Goal: Complete application form: Complete application form

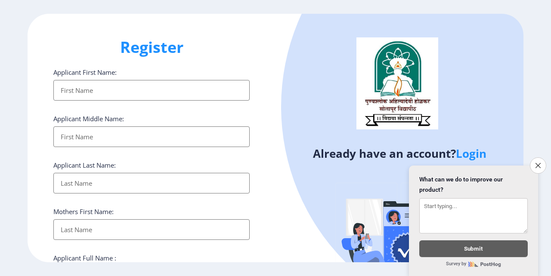
select select
click at [477, 155] on link "Login" at bounding box center [470, 153] width 31 height 15
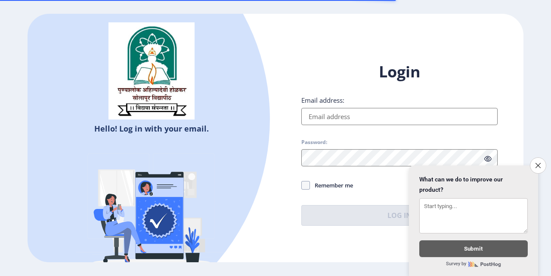
click at [326, 114] on input "Email address:" at bounding box center [399, 116] width 196 height 17
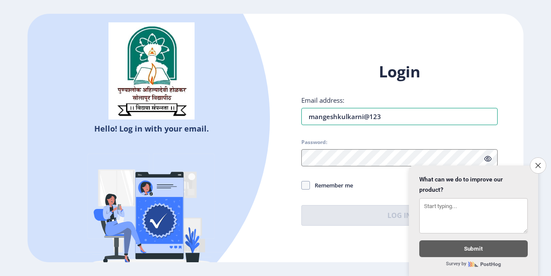
type input "mangeshkulkarni@123"
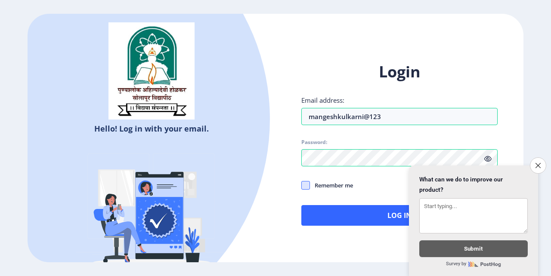
click at [305, 185] on span at bounding box center [305, 185] width 9 height 9
click at [301, 185] on input "Remember me" at bounding box center [301, 185] width 0 height 0
checkbox input "true"
click at [326, 212] on button "Log In" at bounding box center [399, 215] width 196 height 21
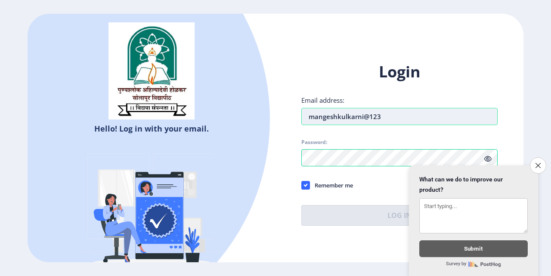
click at [362, 116] on input "mangeshkulkarni@123" at bounding box center [399, 116] width 196 height 17
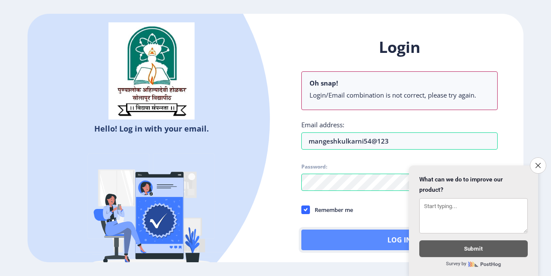
click at [335, 240] on button "Log In" at bounding box center [399, 240] width 196 height 21
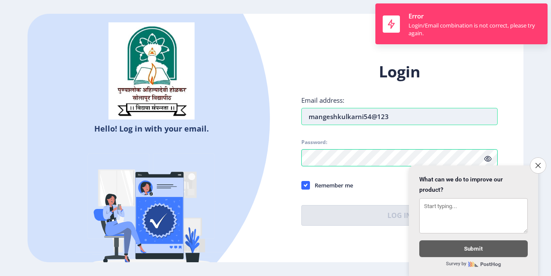
click at [394, 117] on input "mangeshkulkarni54@123" at bounding box center [399, 116] width 196 height 17
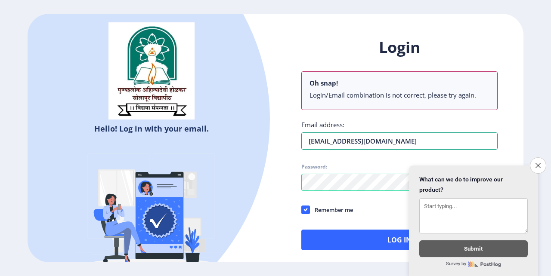
type input "[EMAIL_ADDRESS][DOMAIN_NAME]"
click at [347, 252] on div "Login Oh snap! Login/Email combination is not correct, please try again. Email …" at bounding box center [399, 150] width 248 height 253
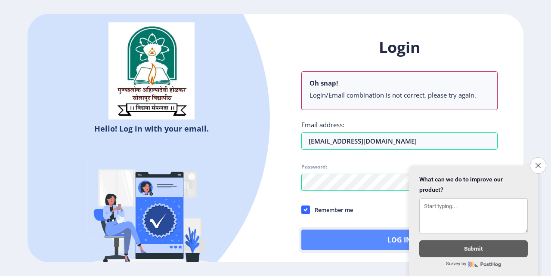
click at [347, 246] on button "Log In" at bounding box center [399, 240] width 196 height 21
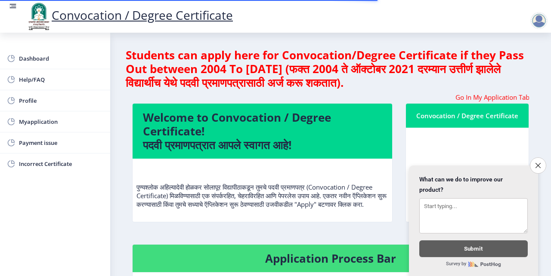
scroll to position [1, 0]
click at [538, 163] on icon "Close survey" at bounding box center [538, 166] width 6 height 6
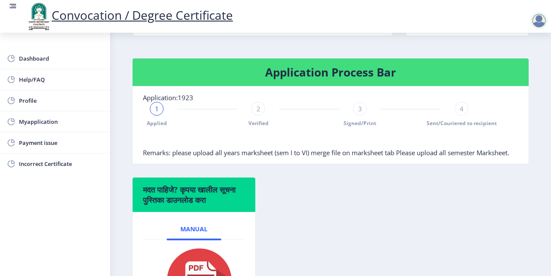
scroll to position [161, 0]
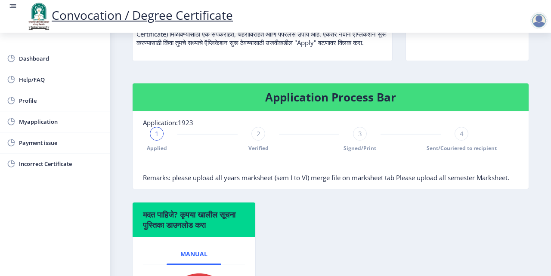
click at [257, 138] on span "2" at bounding box center [258, 133] width 4 height 9
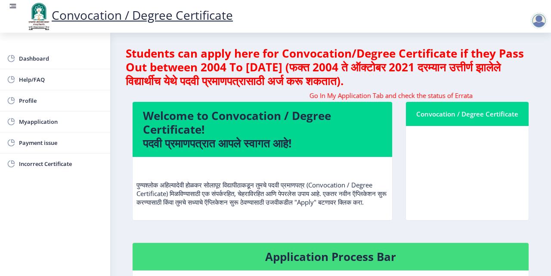
scroll to position [0, 0]
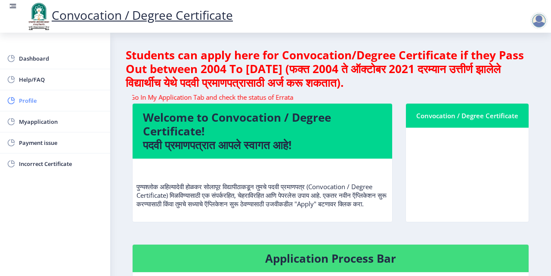
click at [25, 95] on span "Profile" at bounding box center [61, 100] width 84 height 10
select select
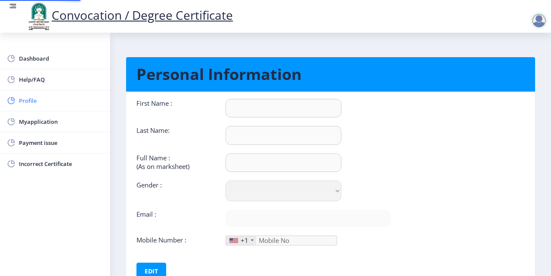
type input "[PERSON_NAME]"
type input "KULKARNI"
type input "[PERSON_NAME] RAMKRUSHANA KULKARNI"
select select "[DEMOGRAPHIC_DATA]"
type input "[EMAIL_ADDRESS][DOMAIN_NAME]"
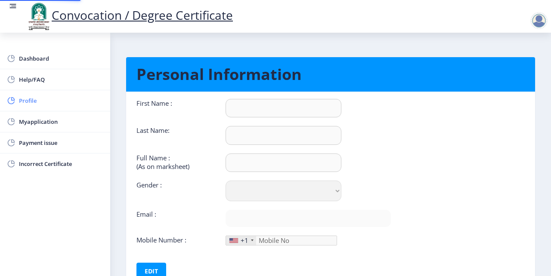
type input "9922032503"
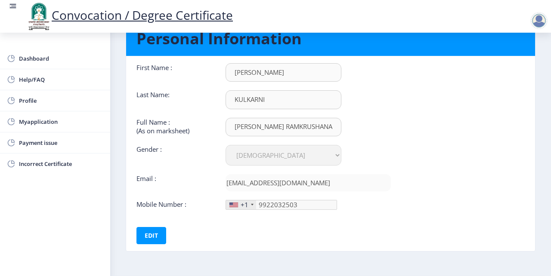
scroll to position [64, 0]
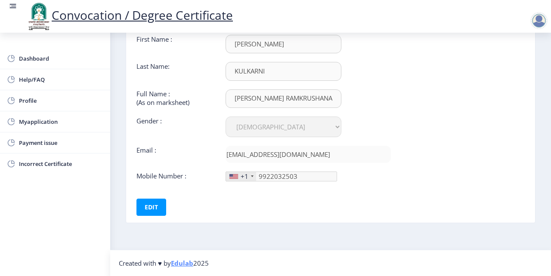
click at [244, 176] on div "+1" at bounding box center [244, 176] width 8 height 9
click at [244, 178] on div "+1" at bounding box center [244, 176] width 8 height 9
click at [292, 256] on nav "Created with ♥ by Edulab 2025" at bounding box center [330, 263] width 440 height 26
click at [243, 179] on div "+1" at bounding box center [244, 176] width 8 height 9
click at [248, 177] on div "+1" at bounding box center [241, 176] width 30 height 9
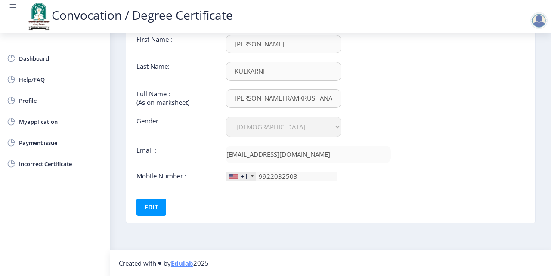
click at [249, 174] on div "+1" at bounding box center [241, 176] width 30 height 9
click at [253, 176] on div "+1" at bounding box center [241, 176] width 30 height 9
click at [253, 177] on div "+1" at bounding box center [241, 176] width 30 height 9
click at [232, 175] on div at bounding box center [233, 176] width 9 height 5
drag, startPoint x: 232, startPoint y: 175, endPoint x: 241, endPoint y: 178, distance: 10.1
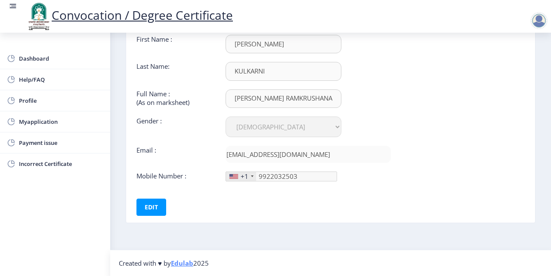
click at [232, 175] on div at bounding box center [233, 176] width 9 height 5
click at [242, 179] on div "+1" at bounding box center [244, 176] width 8 height 9
click at [148, 207] on button "Edit" at bounding box center [151, 207] width 30 height 17
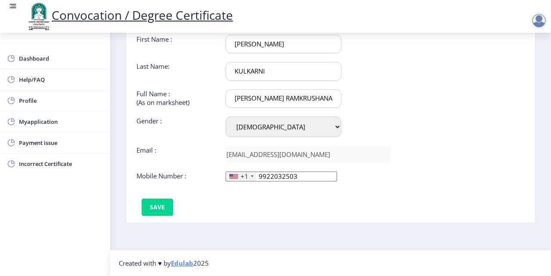
click at [243, 178] on div "+1" at bounding box center [244, 176] width 8 height 9
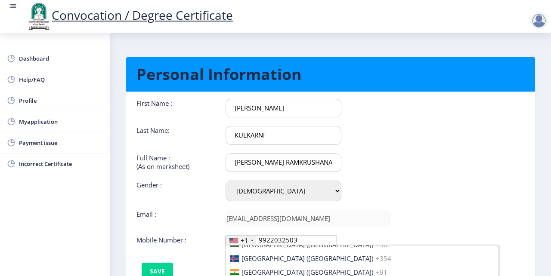
scroll to position [1371, 0]
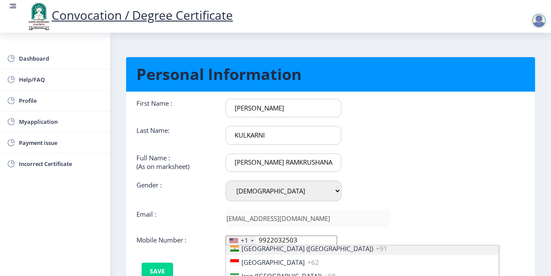
click at [270, 249] on span "[GEOGRAPHIC_DATA] ([GEOGRAPHIC_DATA])" at bounding box center [307, 248] width 132 height 9
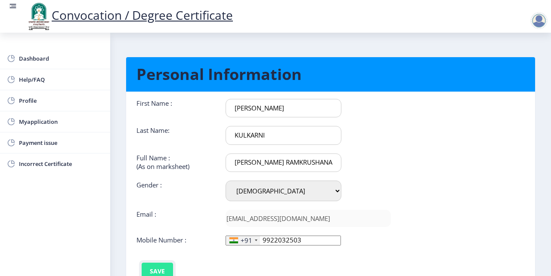
scroll to position [0, 0]
click at [148, 270] on button "Save" at bounding box center [157, 271] width 31 height 17
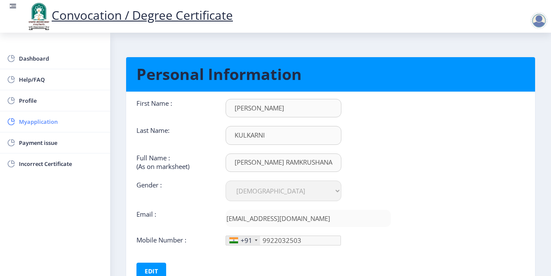
click at [51, 126] on link "Myapplication" at bounding box center [55, 121] width 110 height 21
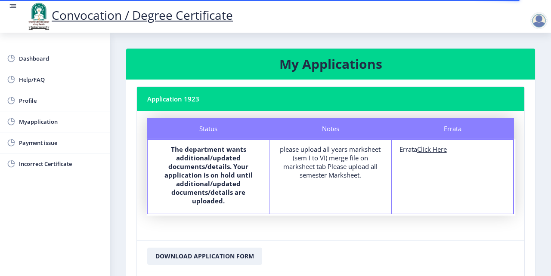
click at [425, 148] on u "Click Here" at bounding box center [432, 149] width 30 height 9
select select
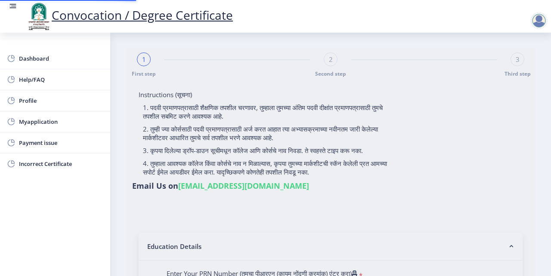
type input "[PERSON_NAME] RAMKRUSHANA KULKARNI"
type input "[PERSON_NAME]"
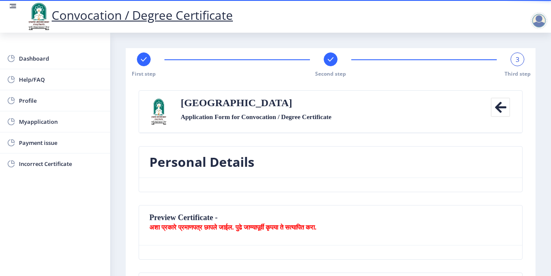
click at [331, 63] on rect at bounding box center [330, 59] width 9 height 9
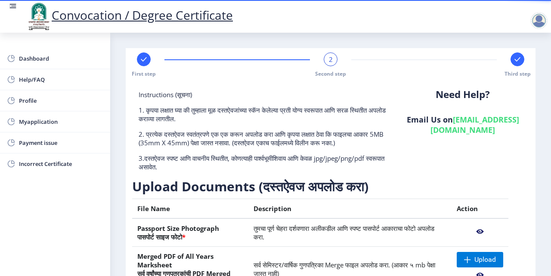
scroll to position [108, 0]
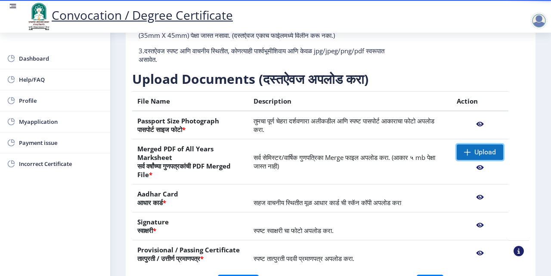
click at [474, 150] on span "Upload" at bounding box center [485, 152] width 22 height 9
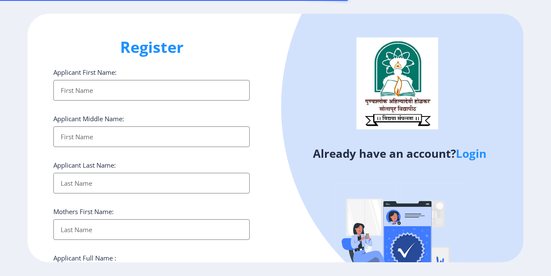
select select
click at [483, 155] on link "Login" at bounding box center [470, 153] width 31 height 15
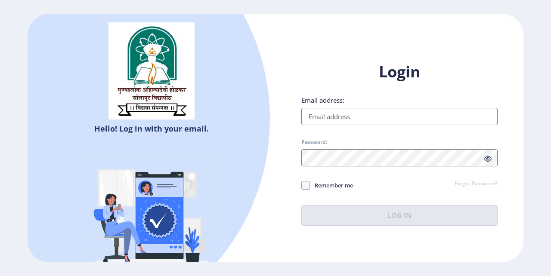
click at [328, 117] on input "Email address:" at bounding box center [399, 116] width 196 height 17
type input "mangeshkulkarni54@gmail.com"
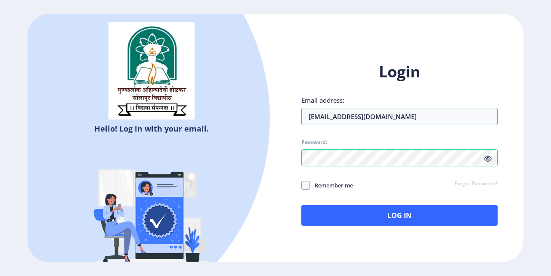
click at [301, 188] on div "Login Email address: mangeshkulkarni54@gmail.com Password: Remember me Forgot P…" at bounding box center [399, 151] width 248 height 204
click at [316, 183] on span "Remember me" at bounding box center [331, 185] width 43 height 10
click at [301, 185] on input "Remember me" at bounding box center [301, 185] width 0 height 0
checkbox input "true"
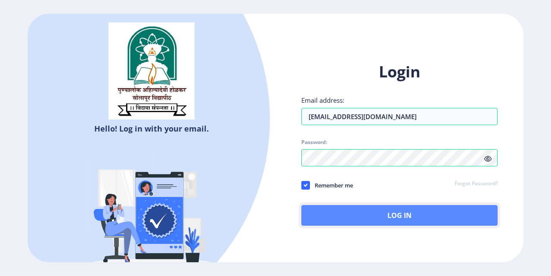
click at [342, 219] on button "Log In" at bounding box center [399, 215] width 196 height 21
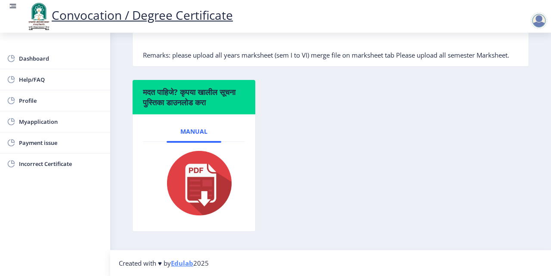
scroll to position [239, 0]
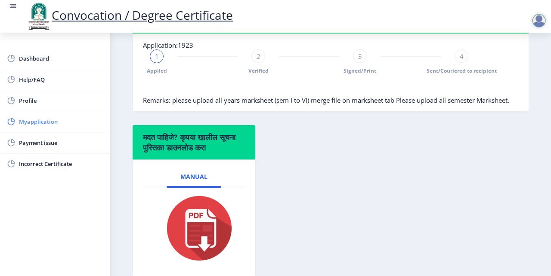
click at [49, 120] on span "Myapplication" at bounding box center [61, 122] width 84 height 10
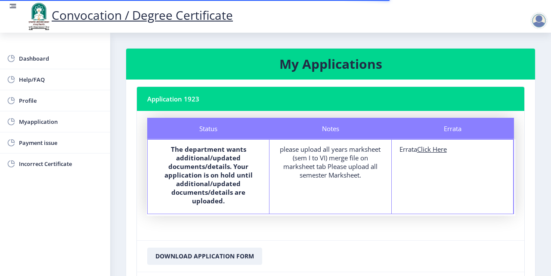
click at [432, 148] on u "Click Here" at bounding box center [432, 149] width 30 height 9
select select
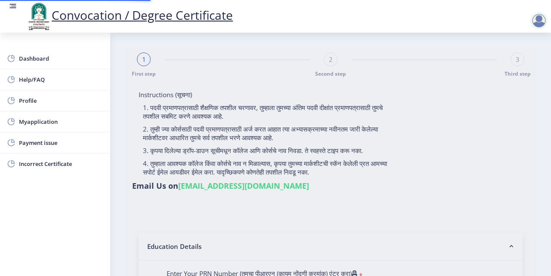
type input "MANGESH RAMKRUSHANA KULKARNI"
type input "Jayshri"
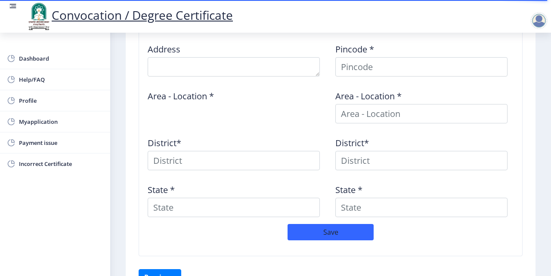
scroll to position [414, 0]
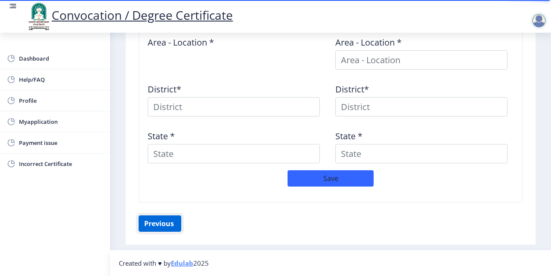
click at [164, 223] on button "Previous ‍" at bounding box center [159, 223] width 43 height 16
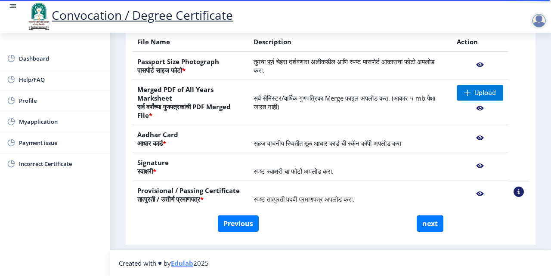
scroll to position [167, 0]
click at [474, 92] on span "Upload" at bounding box center [485, 93] width 22 height 9
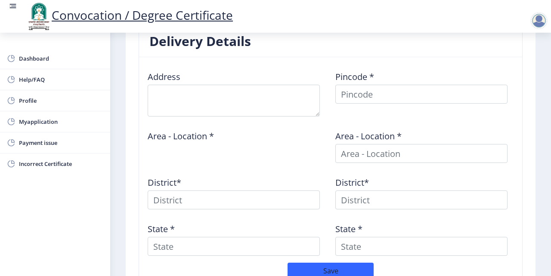
scroll to position [425, 0]
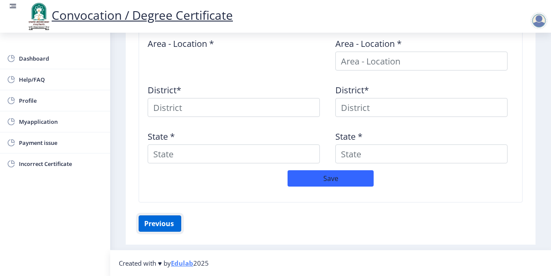
click at [166, 223] on button "Previous ‍" at bounding box center [159, 223] width 43 height 16
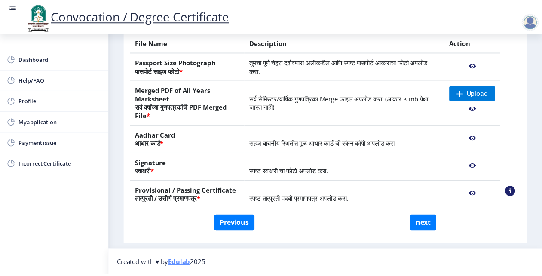
scroll to position [167, 0]
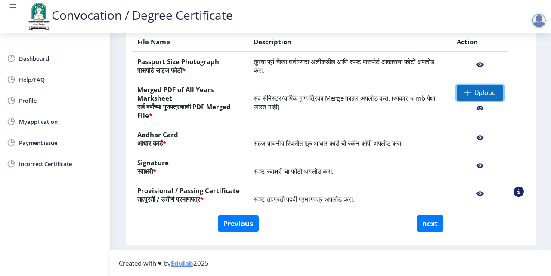
click at [465, 94] on span at bounding box center [467, 92] width 7 height 7
click at [486, 91] on span "Upload" at bounding box center [485, 93] width 22 height 9
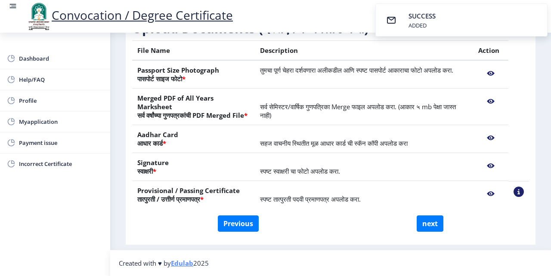
click at [486, 94] on nb-action at bounding box center [490, 101] width 25 height 15
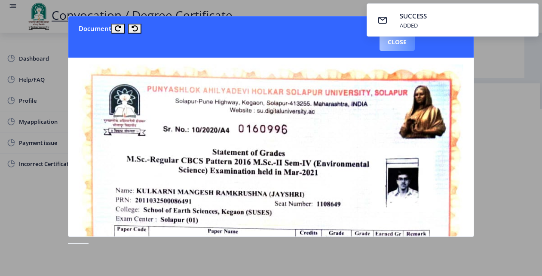
click at [397, 49] on button "Close" at bounding box center [397, 42] width 35 height 17
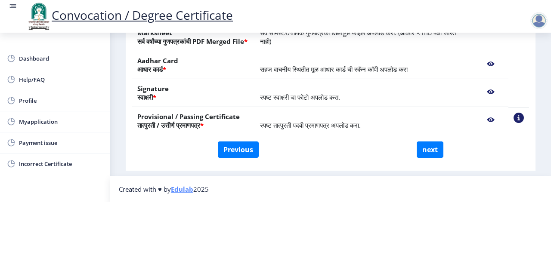
scroll to position [59, 0]
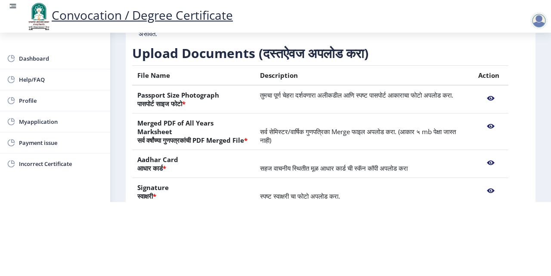
click at [492, 119] on nb-action at bounding box center [490, 126] width 25 height 15
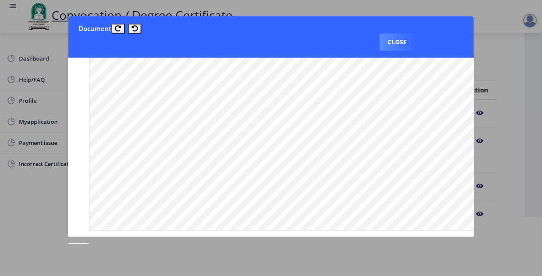
scroll to position [676, 0]
click at [403, 40] on button "Close" at bounding box center [397, 42] width 35 height 17
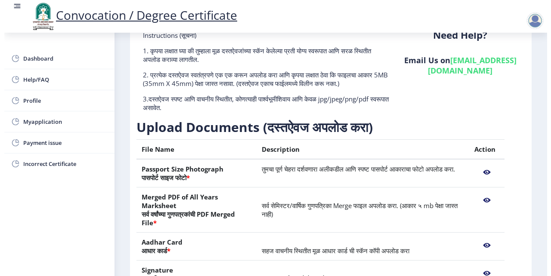
scroll to position [59, 0]
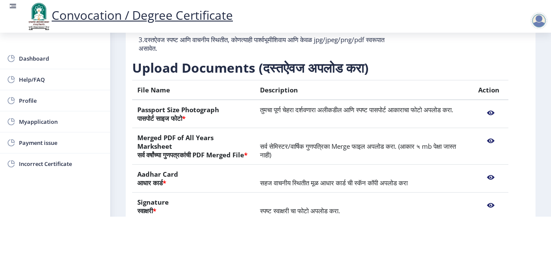
click at [486, 141] on nb-action at bounding box center [490, 140] width 25 height 15
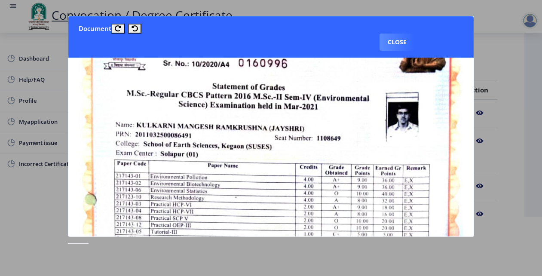
scroll to position [0, 0]
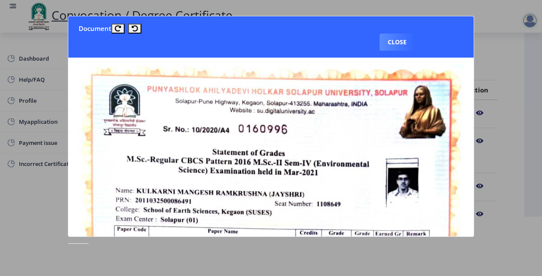
click at [400, 33] on nb-card-header "Document Close" at bounding box center [271, 36] width 406 height 41
click at [401, 37] on button "Close" at bounding box center [397, 42] width 35 height 17
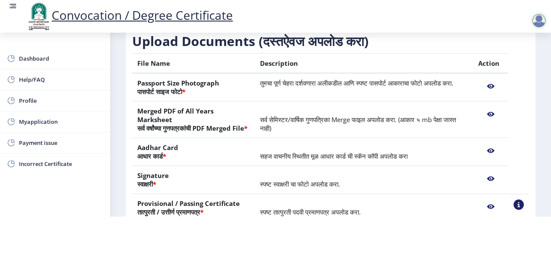
scroll to position [167, 0]
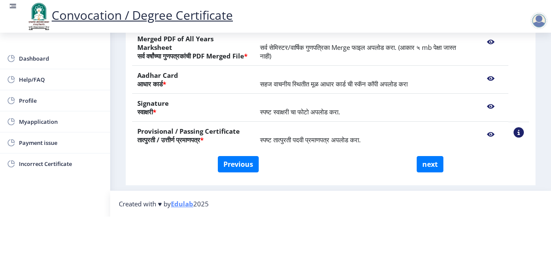
click at [490, 34] on nb-action at bounding box center [490, 41] width 25 height 15
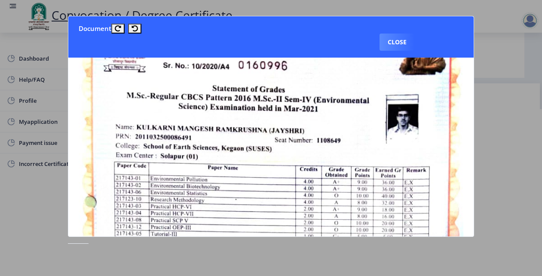
scroll to position [0, 0]
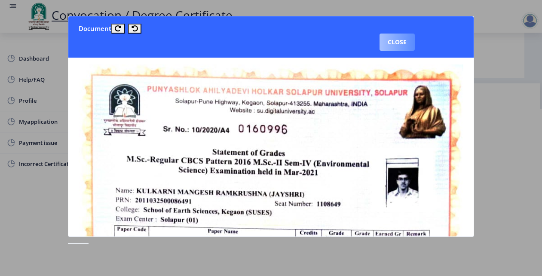
click at [388, 43] on button "Close" at bounding box center [397, 42] width 35 height 17
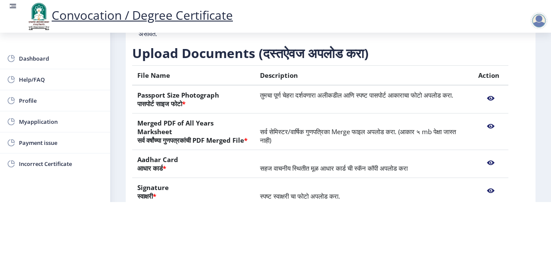
scroll to position [167, 0]
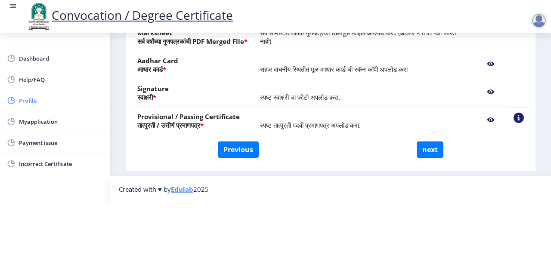
click at [37, 102] on span "Profile" at bounding box center [61, 100] width 84 height 10
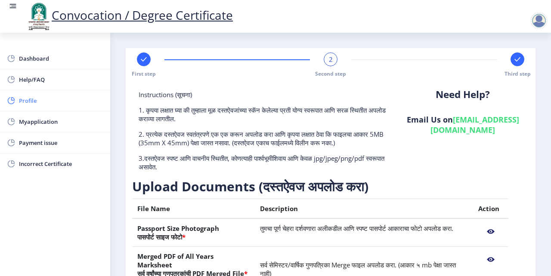
select select
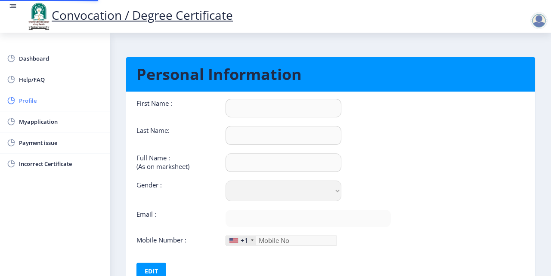
type input "MANGESH"
type input "KULKARNI"
type input "MANGESH RAMKRUSHANA KULKARNI"
select select "[DEMOGRAPHIC_DATA]"
type input "[EMAIL_ADDRESS][DOMAIN_NAME]"
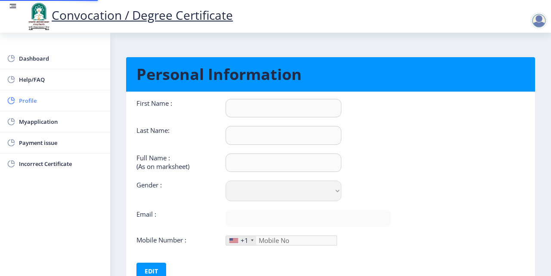
type input "9922032503"
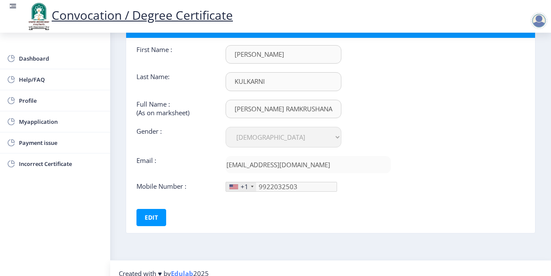
scroll to position [64, 0]
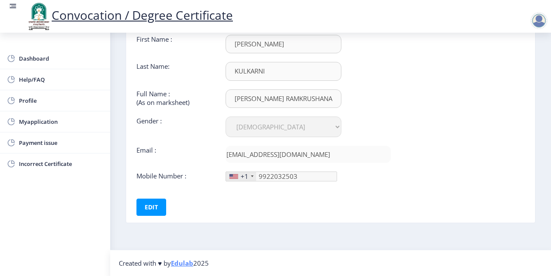
click at [247, 175] on div "+1" at bounding box center [244, 176] width 8 height 9
click at [233, 176] on div at bounding box center [233, 176] width 9 height 5
click at [241, 178] on div "+1" at bounding box center [244, 176] width 8 height 9
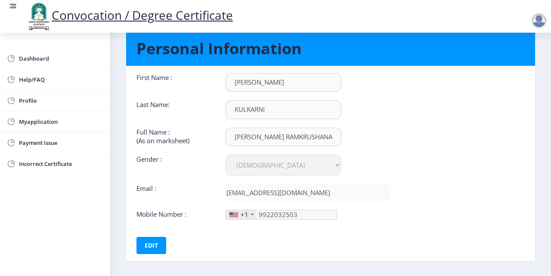
scroll to position [0, 0]
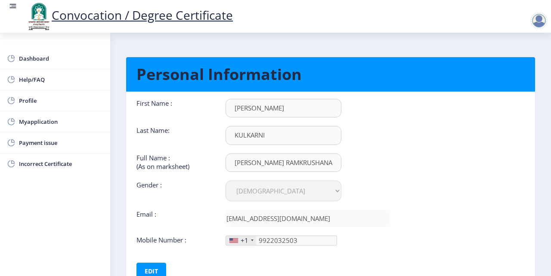
click at [535, 23] on div at bounding box center [538, 20] width 17 height 17
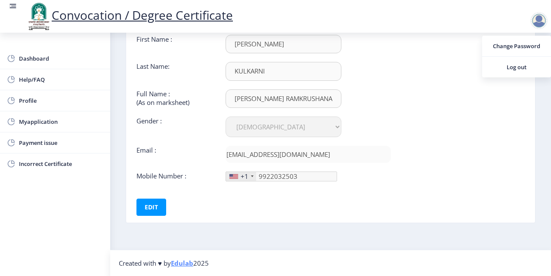
scroll to position [10, 0]
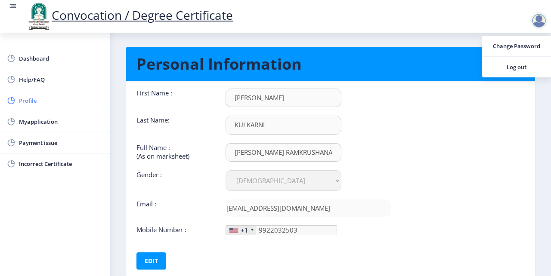
click at [40, 95] on span "Profile" at bounding box center [61, 100] width 84 height 10
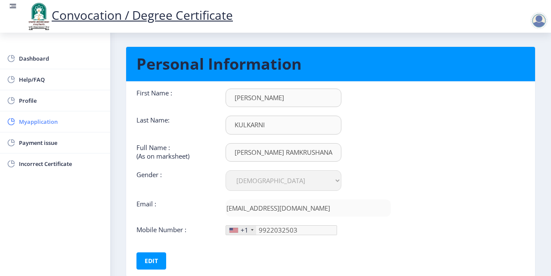
click at [46, 120] on span "Myapplication" at bounding box center [61, 122] width 84 height 10
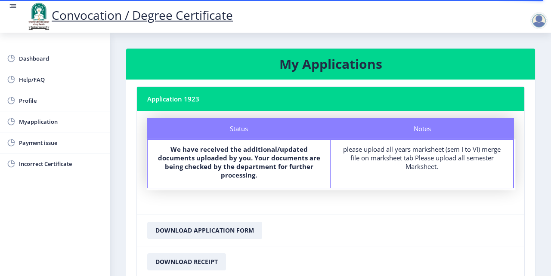
drag, startPoint x: 550, startPoint y: 2, endPoint x: 374, endPoint y: 88, distance: 196.0
click at [302, 105] on nb-card-header "Application 1923" at bounding box center [330, 99] width 387 height 24
click at [538, 18] on div at bounding box center [538, 20] width 17 height 17
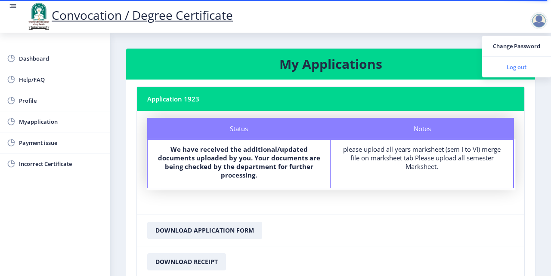
click at [511, 65] on span "Log out" at bounding box center [516, 67] width 55 height 10
